Goal: Contribute content: Complete application form

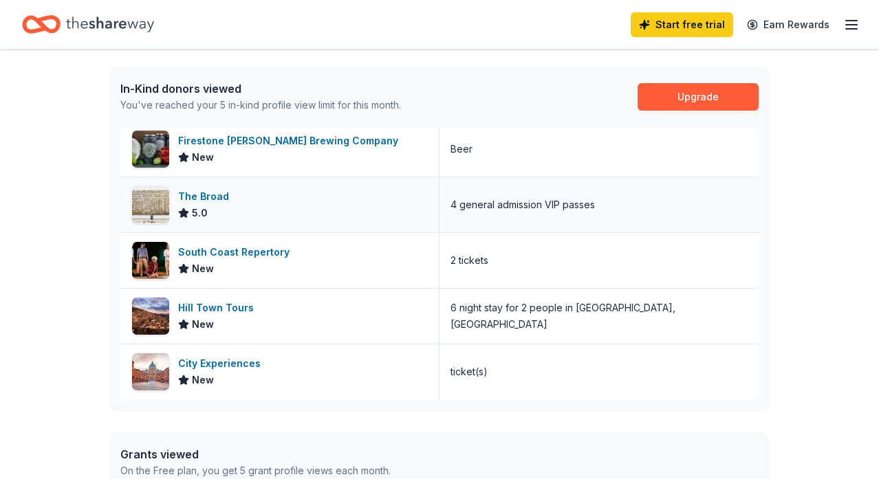
scroll to position [347, 0]
click at [232, 306] on div "Hill Town Tours" at bounding box center [218, 307] width 81 height 17
click at [200, 192] on div "The Broad" at bounding box center [206, 196] width 56 height 17
click at [37, 19] on icon "Home" at bounding box center [47, 24] width 21 height 14
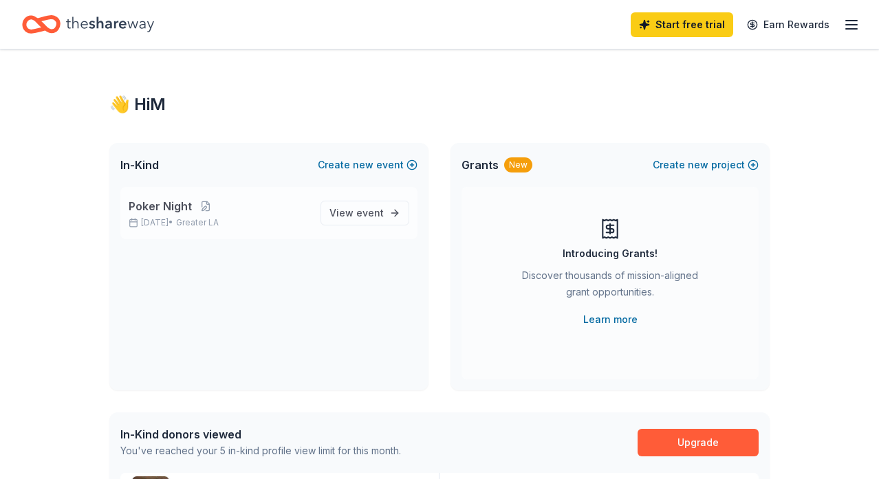
click at [213, 212] on p "Poker Night" at bounding box center [219, 206] width 181 height 17
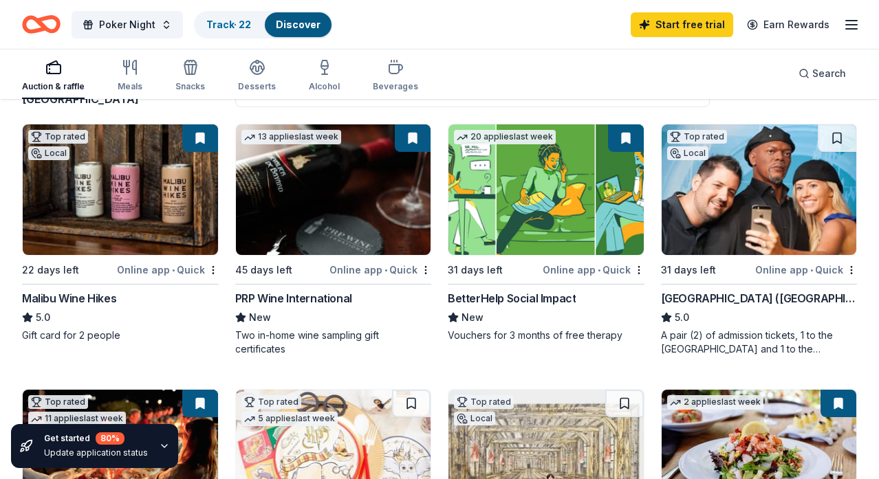
scroll to position [145, 0]
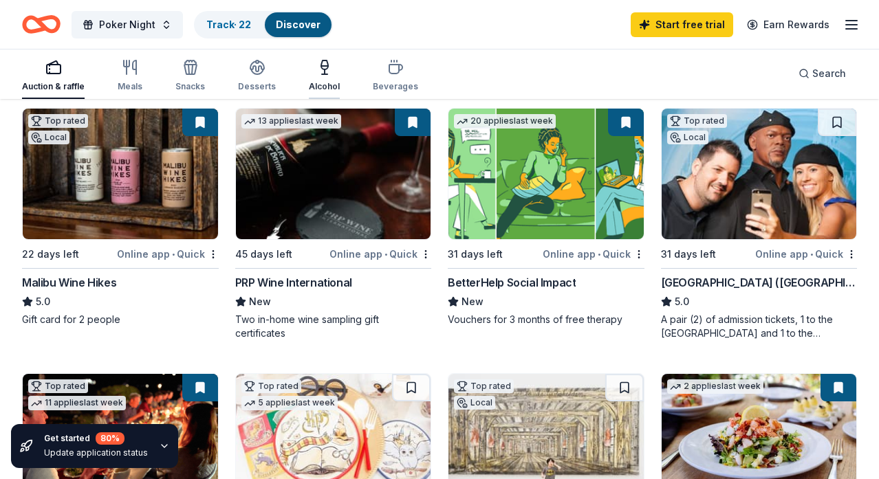
click at [318, 73] on icon "button" at bounding box center [324, 67] width 17 height 17
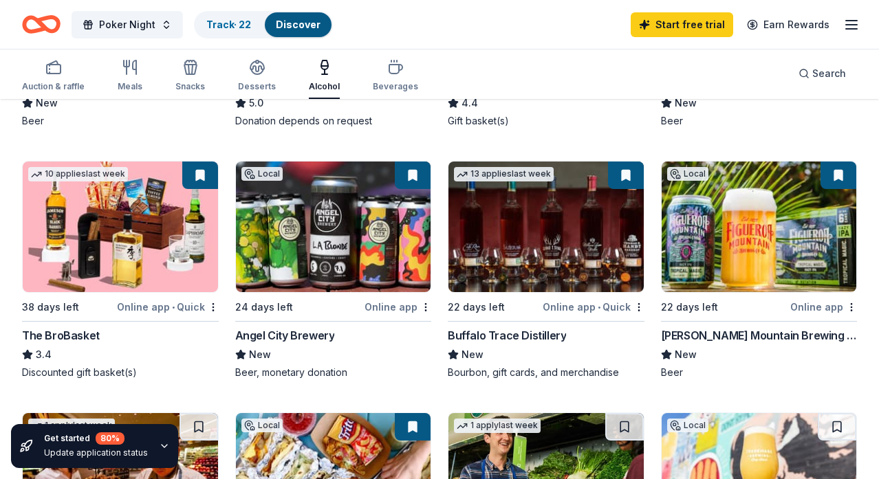
scroll to position [400, 0]
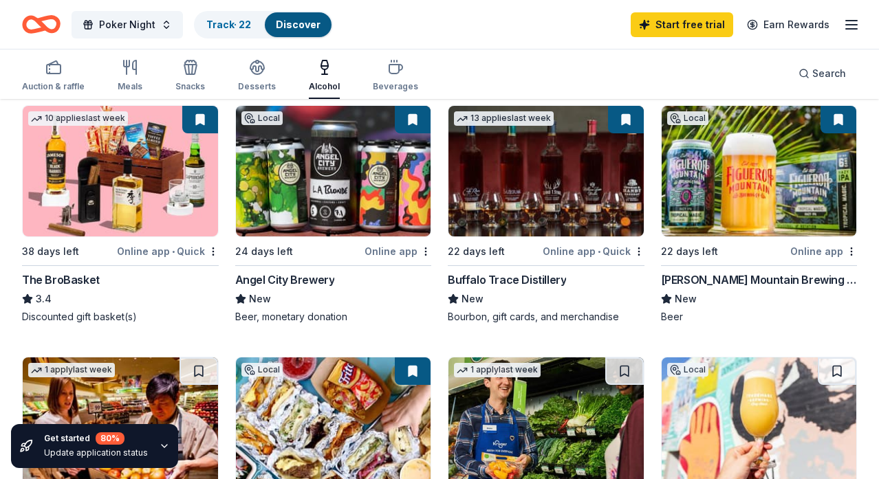
click at [268, 278] on div "Angel City Brewery" at bounding box center [285, 280] width 100 height 17
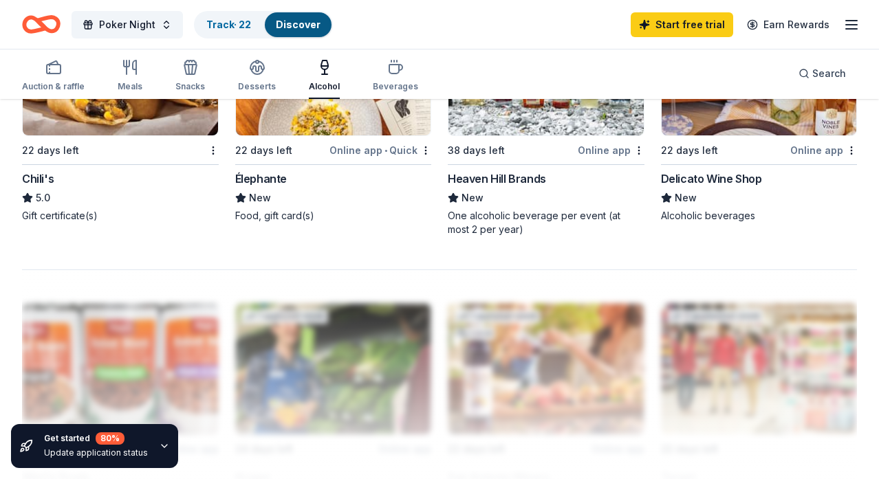
scroll to position [1284, 0]
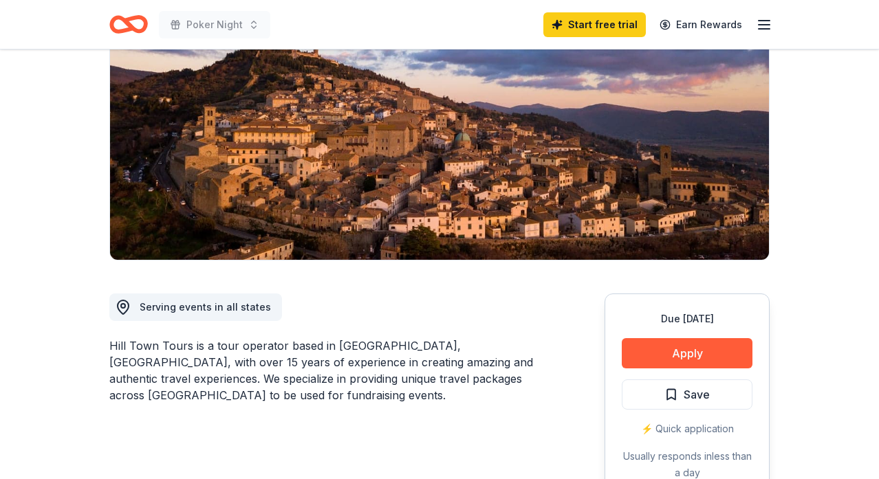
scroll to position [166, 0]
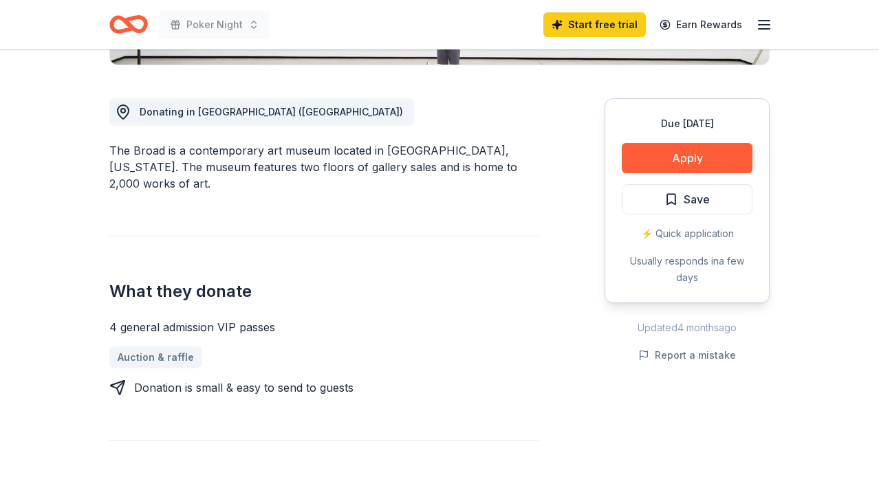
scroll to position [360, 0]
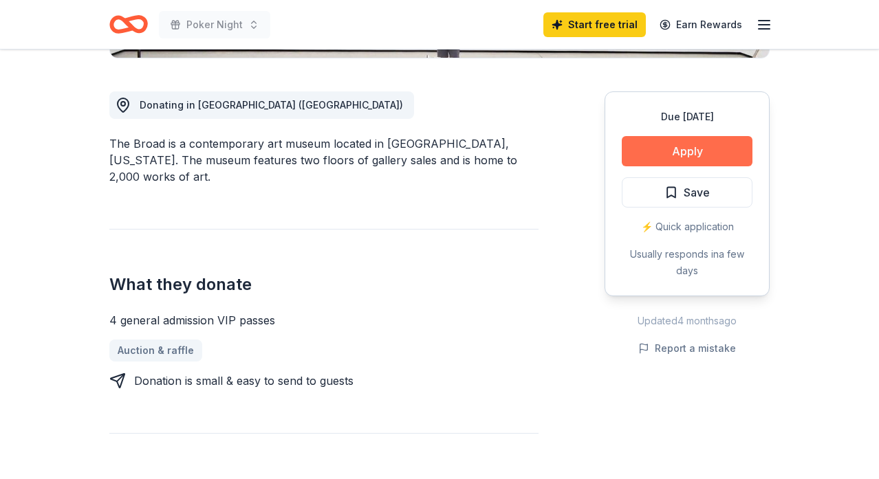
click at [702, 151] on button "Apply" at bounding box center [687, 151] width 131 height 30
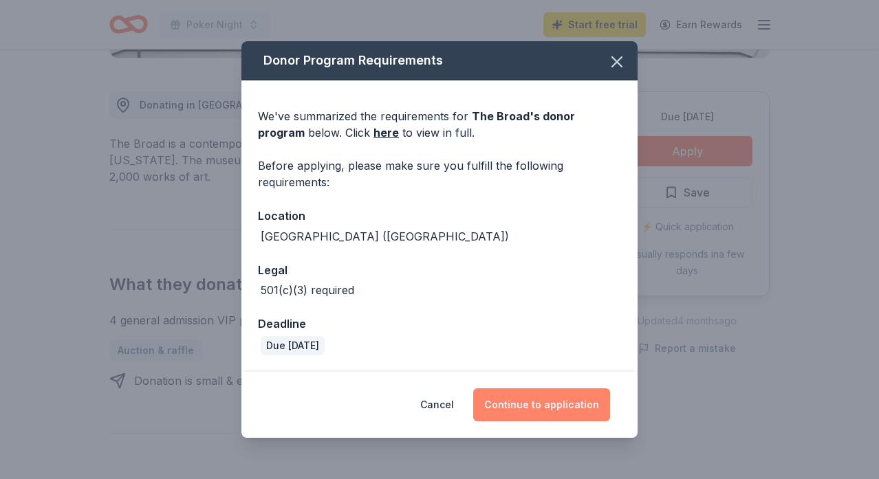
click at [546, 413] on button "Continue to application" at bounding box center [541, 405] width 137 height 33
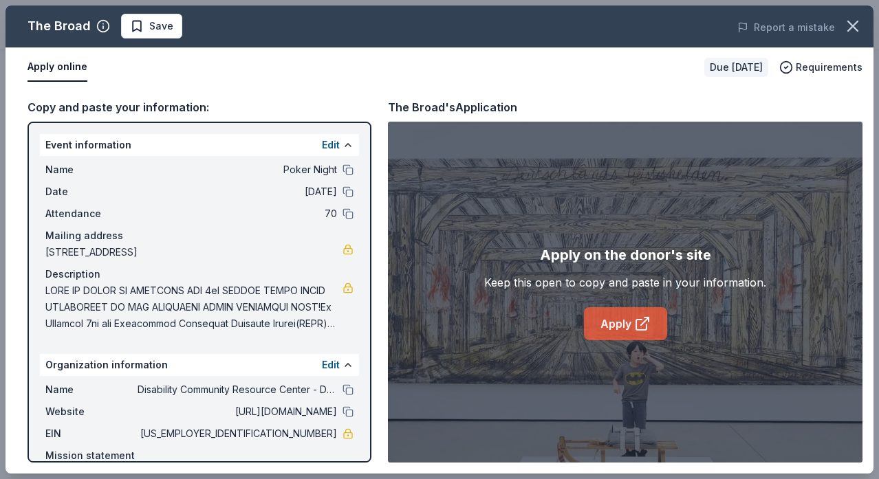
click at [624, 319] on link "Apply" at bounding box center [625, 323] width 83 height 33
click at [859, 25] on icon "button" at bounding box center [852, 26] width 19 height 19
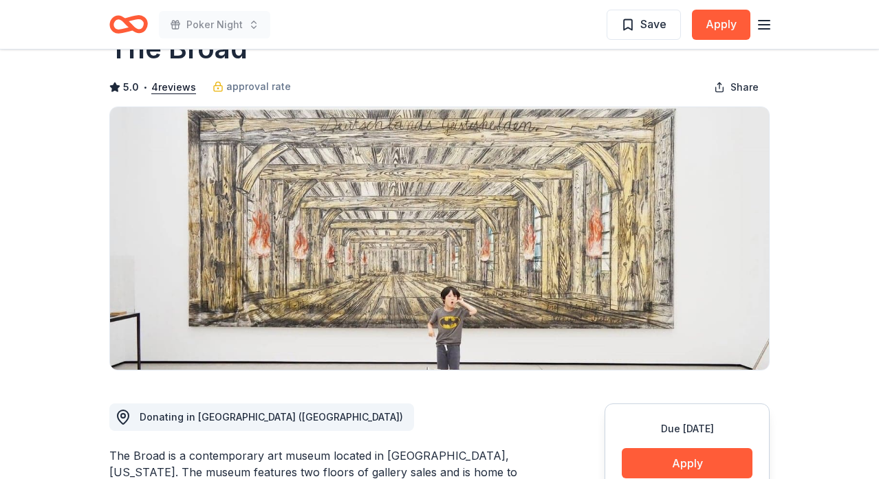
scroll to position [0, 0]
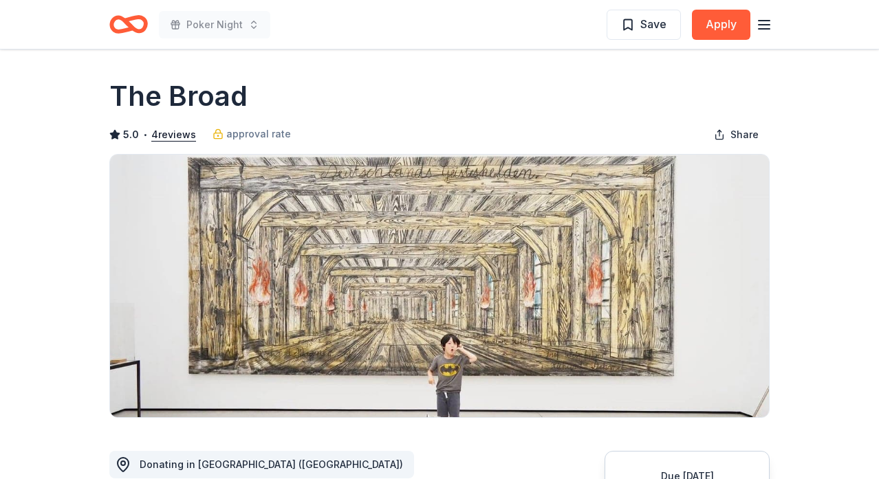
click at [118, 25] on icon "Home" at bounding box center [128, 24] width 39 height 32
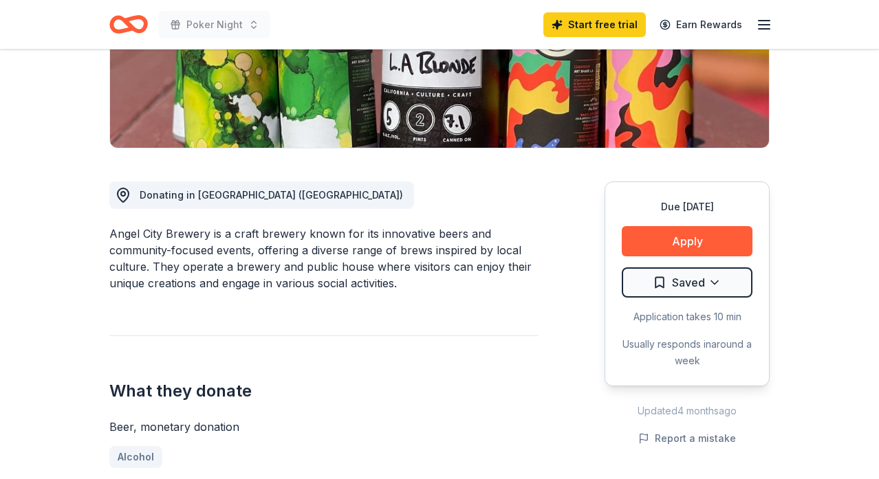
scroll to position [270, 0]
